Goal: Complete application form

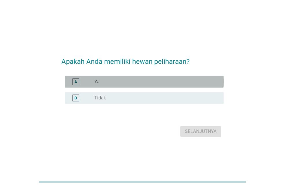
click at [123, 79] on div "radio_button_unchecked Ya" at bounding box center [154, 82] width 120 height 6
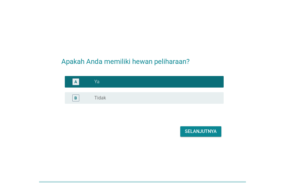
click at [189, 132] on div "Selanjutnya" at bounding box center [201, 131] width 32 height 7
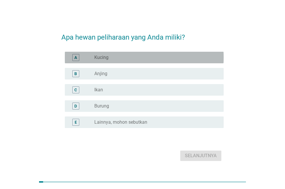
click at [109, 59] on div "radio_button_unchecked Kucing" at bounding box center [154, 58] width 120 height 6
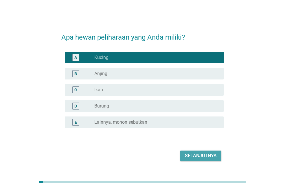
click at [196, 154] on div "Selanjutnya" at bounding box center [201, 155] width 32 height 7
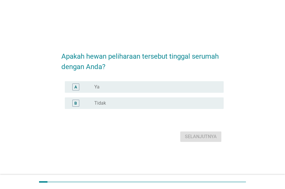
click at [107, 88] on div "radio_button_unchecked Ya" at bounding box center [154, 87] width 120 height 6
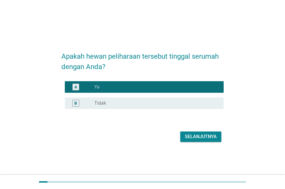
click at [191, 137] on div "Selanjutnya" at bounding box center [201, 136] width 32 height 7
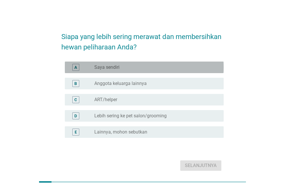
click at [111, 68] on label "Saya sendiri" at bounding box center [106, 67] width 25 height 6
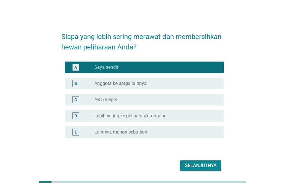
click at [139, 82] on label "Anggota keluarga lainnya" at bounding box center [120, 84] width 52 height 6
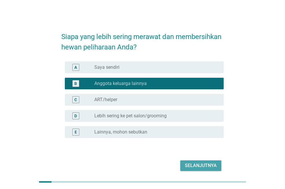
click at [193, 166] on div "Selanjutnya" at bounding box center [201, 165] width 32 height 7
